Goal: Information Seeking & Learning: Learn about a topic

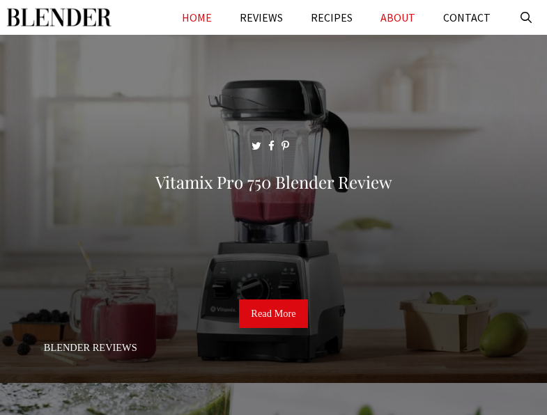
click at [391, 17] on link "ABOUT" at bounding box center [397, 17] width 63 height 35
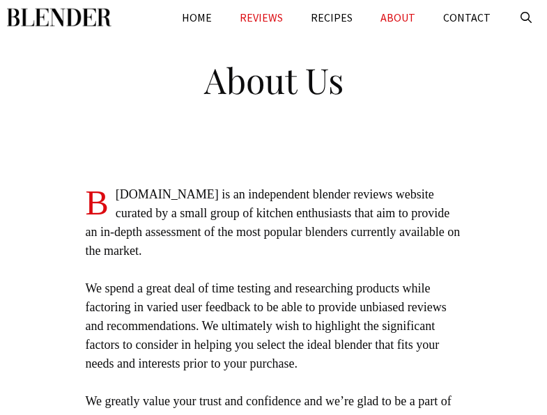
click at [258, 17] on link "REVIEWS" at bounding box center [261, 17] width 71 height 35
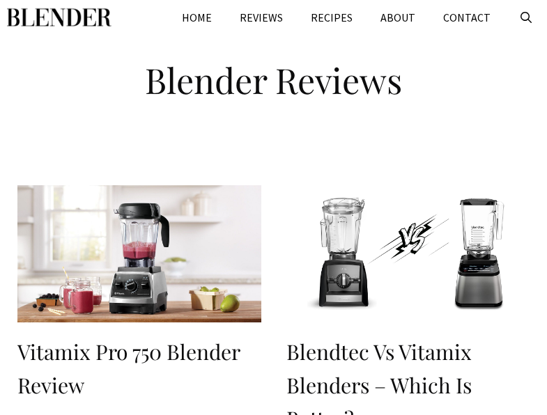
scroll to position [1175, 0]
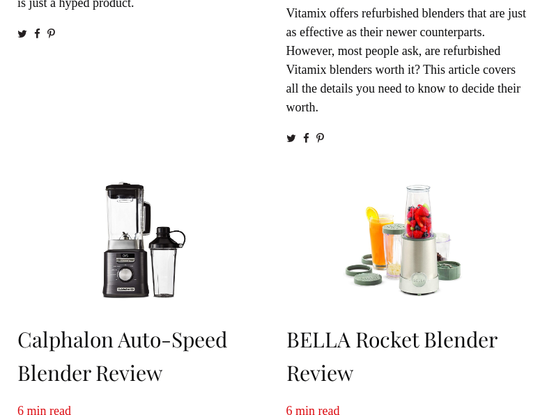
click at [17, 207] on img at bounding box center [139, 241] width 244 height 137
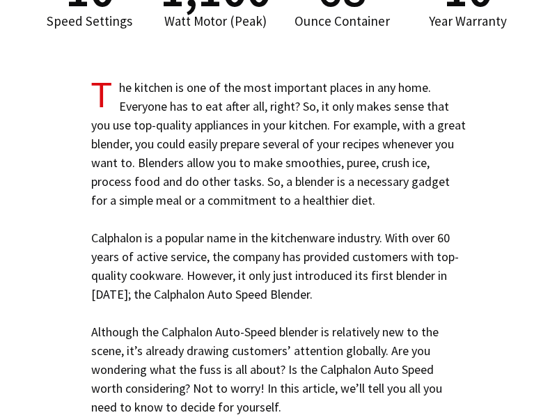
scroll to position [975, 0]
